Goal: Complete application form

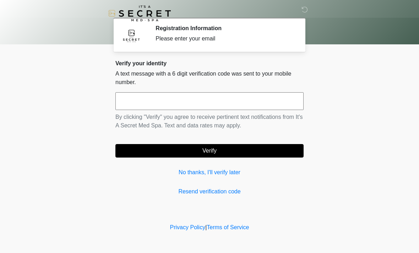
click at [186, 169] on link "No thanks, I'll verify later" at bounding box center [209, 172] width 188 height 9
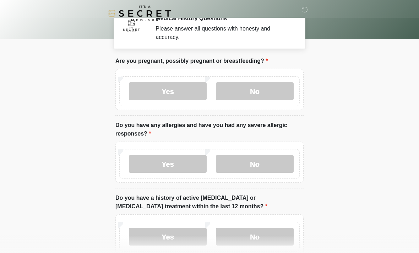
scroll to position [20, 0]
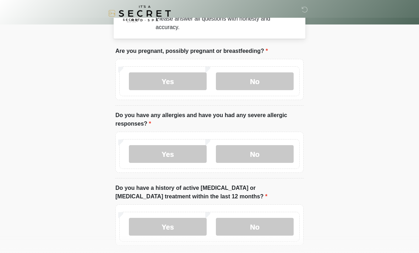
click at [242, 82] on label "No" at bounding box center [255, 81] width 78 height 18
click at [229, 153] on label "No" at bounding box center [255, 154] width 78 height 18
click at [236, 228] on label "No" at bounding box center [255, 227] width 78 height 18
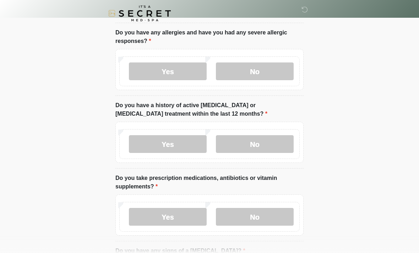
scroll to position [103, 0]
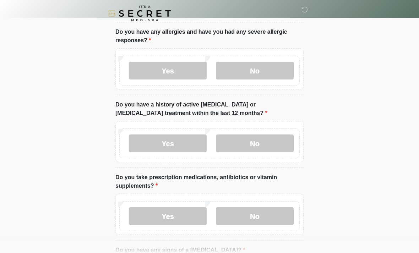
click at [230, 215] on label "No" at bounding box center [255, 216] width 78 height 18
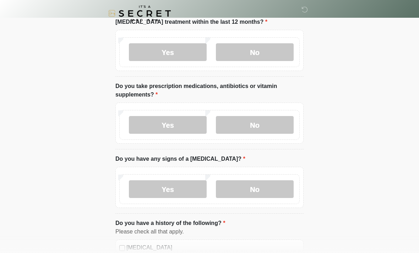
scroll to position [195, 0]
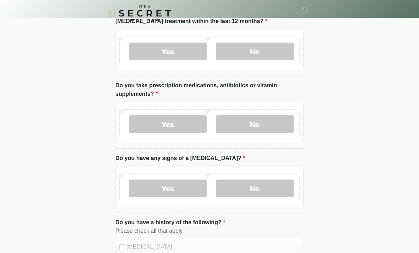
click at [236, 193] on label "No" at bounding box center [255, 189] width 78 height 18
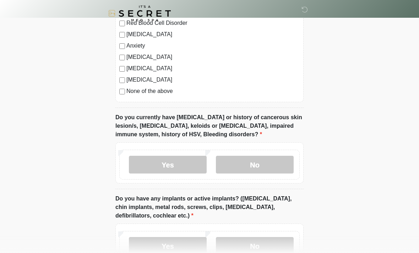
scroll to position [477, 0]
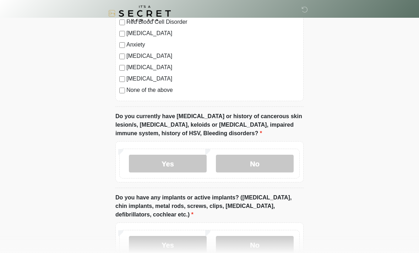
click at [238, 162] on label "No" at bounding box center [255, 164] width 78 height 18
click at [228, 243] on label "No" at bounding box center [255, 245] width 78 height 18
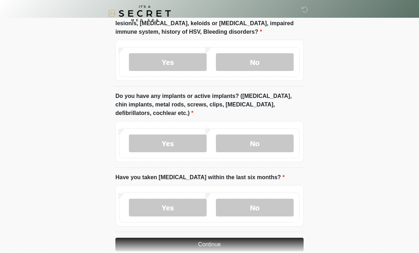
scroll to position [591, 0]
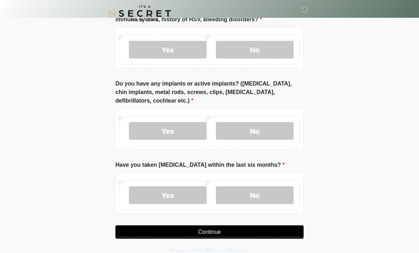
click at [234, 195] on label "No" at bounding box center [255, 195] width 78 height 18
click at [174, 232] on button "Continue" at bounding box center [209, 231] width 188 height 13
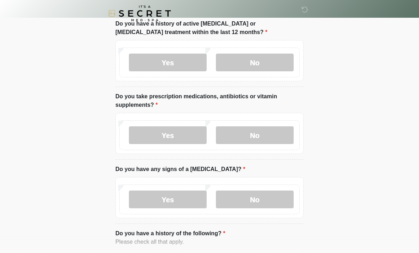
scroll to position [0, 0]
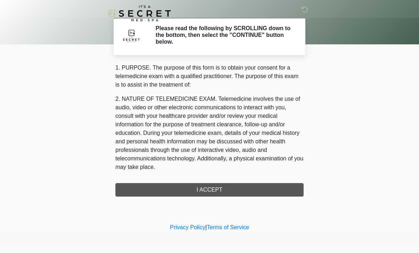
click at [177, 187] on div "1. PURPOSE. The purpose of this form is to obtain your consent for a telemedici…" at bounding box center [209, 130] width 188 height 133
click at [202, 194] on div "1. PURPOSE. The purpose of this form is to obtain your consent for a telemedici…" at bounding box center [209, 130] width 188 height 133
click at [160, 32] on h2 "Please read the following by SCROLLING down to the bottom, then select the "CON…" at bounding box center [223, 35] width 137 height 21
click at [203, 196] on div "‎ ‎ Please read the following by SCROLLING down to the bottom, then select the …" at bounding box center [209, 111] width 213 height 208
click at [204, 193] on div "1. PURPOSE. The purpose of this form is to obtain your consent for a telemedici…" at bounding box center [209, 130] width 188 height 133
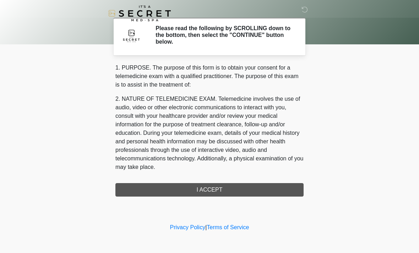
click at [207, 189] on div "1. PURPOSE. The purpose of this form is to obtain your consent for a telemedici…" at bounding box center [209, 130] width 188 height 133
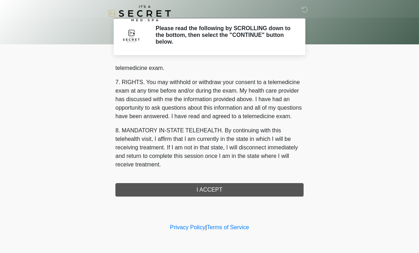
scroll to position [301, 0]
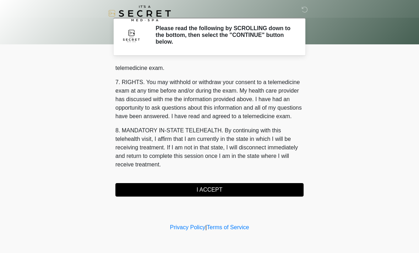
click at [193, 191] on button "I ACCEPT" at bounding box center [209, 189] width 188 height 13
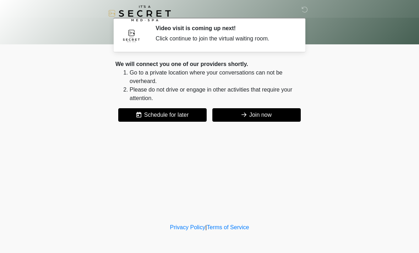
click at [283, 110] on button "Join now" at bounding box center [256, 114] width 88 height 13
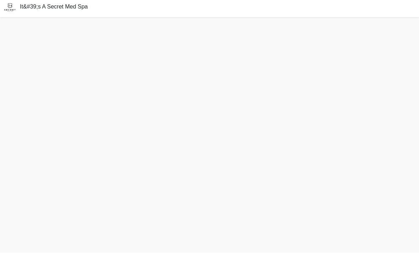
scroll to position [25, 0]
